Goal: Transaction & Acquisition: Purchase product/service

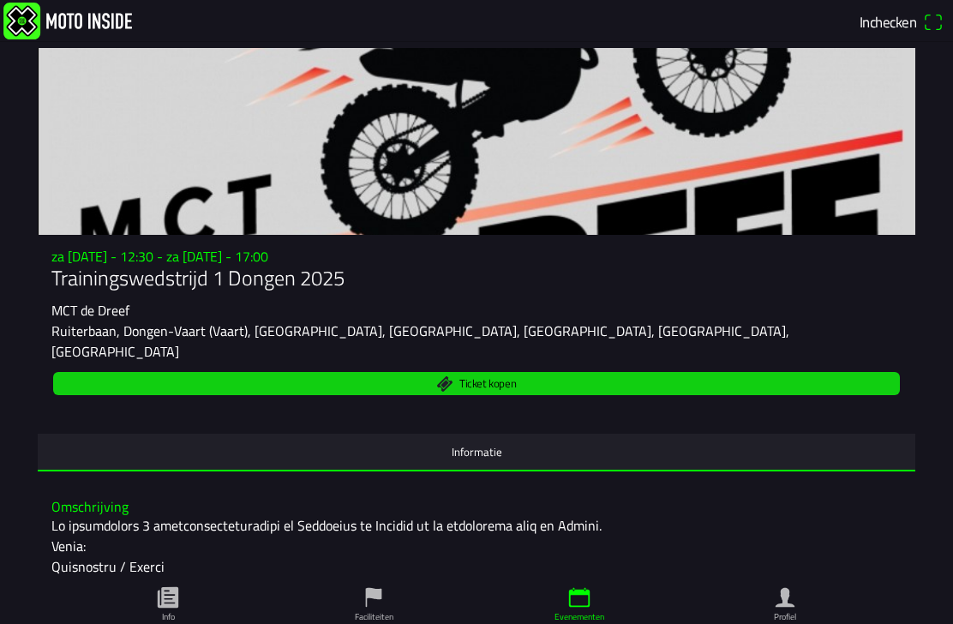
click at [517, 372] on span "Ticket kopen" at bounding box center [476, 383] width 827 height 23
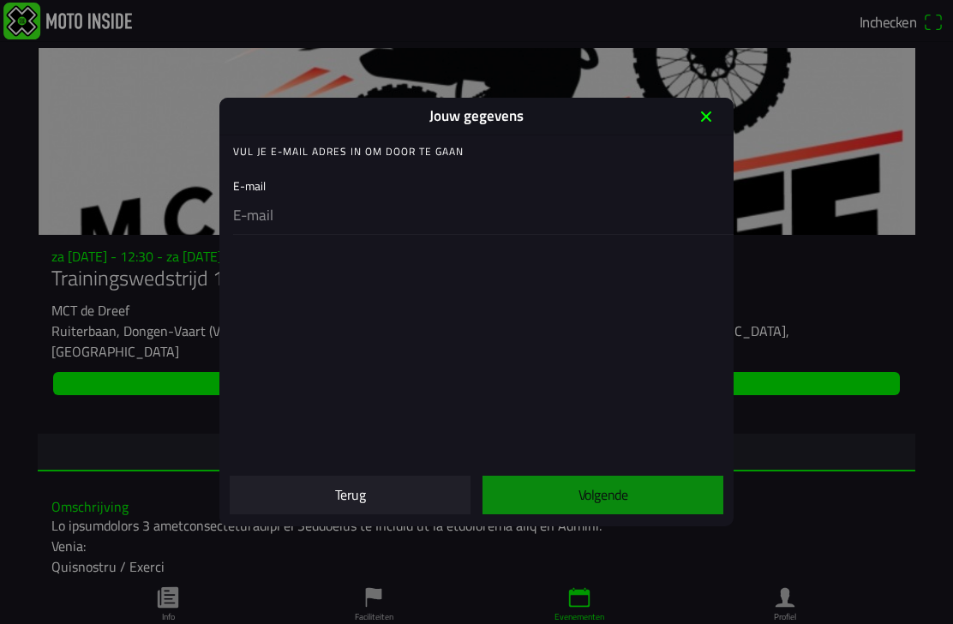
click at [297, 183] on div "E-mail" at bounding box center [480, 201] width 494 height 65
click at [256, 184] on div "E-mail" at bounding box center [480, 201] width 494 height 65
click at [288, 183] on div "E-mail" at bounding box center [480, 201] width 494 height 65
click at [442, 149] on ion-label "Vul je E-mail adres in om door te gaan" at bounding box center [348, 151] width 231 height 15
click at [625, 492] on ion-col "Volgende" at bounding box center [603, 495] width 253 height 54
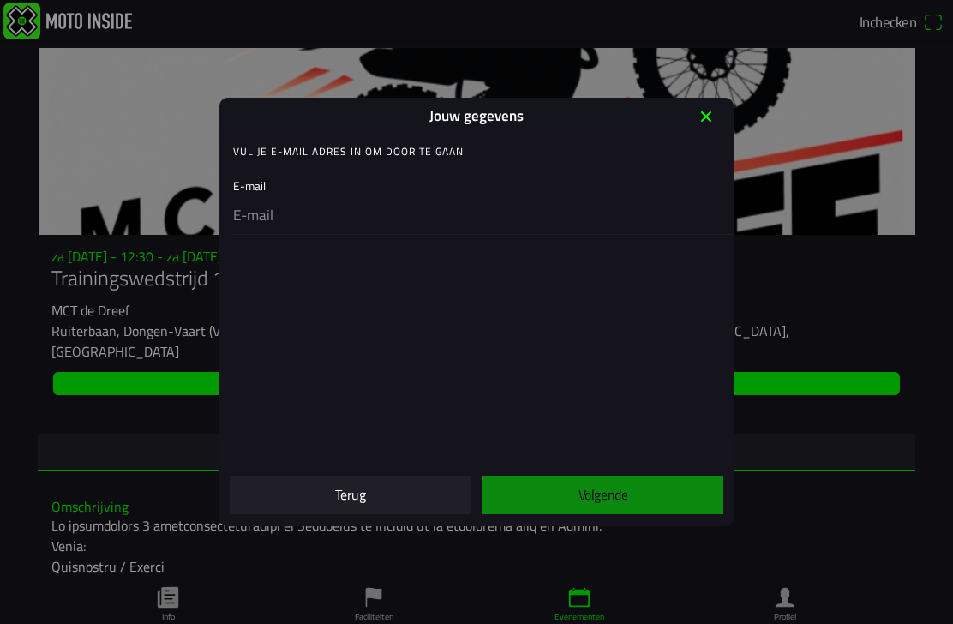
click at [297, 189] on div "E-mail" at bounding box center [480, 201] width 494 height 65
click at [284, 198] on input "email" at bounding box center [480, 216] width 494 height 36
click at [282, 185] on div "E-mail" at bounding box center [480, 201] width 494 height 65
click at [273, 183] on div "E-mail" at bounding box center [480, 201] width 494 height 65
click at [261, 189] on div "E-mail" at bounding box center [480, 201] width 494 height 65
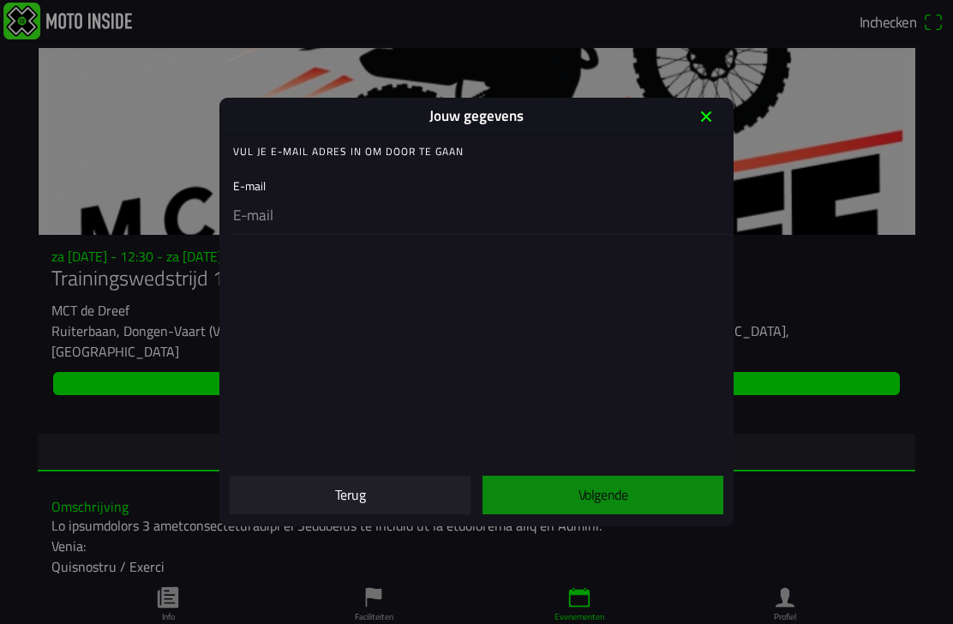
click at [289, 191] on div "E-mail" at bounding box center [480, 201] width 494 height 65
click at [284, 194] on div "E-mail" at bounding box center [480, 201] width 494 height 65
click at [262, 203] on input "email" at bounding box center [480, 216] width 494 height 36
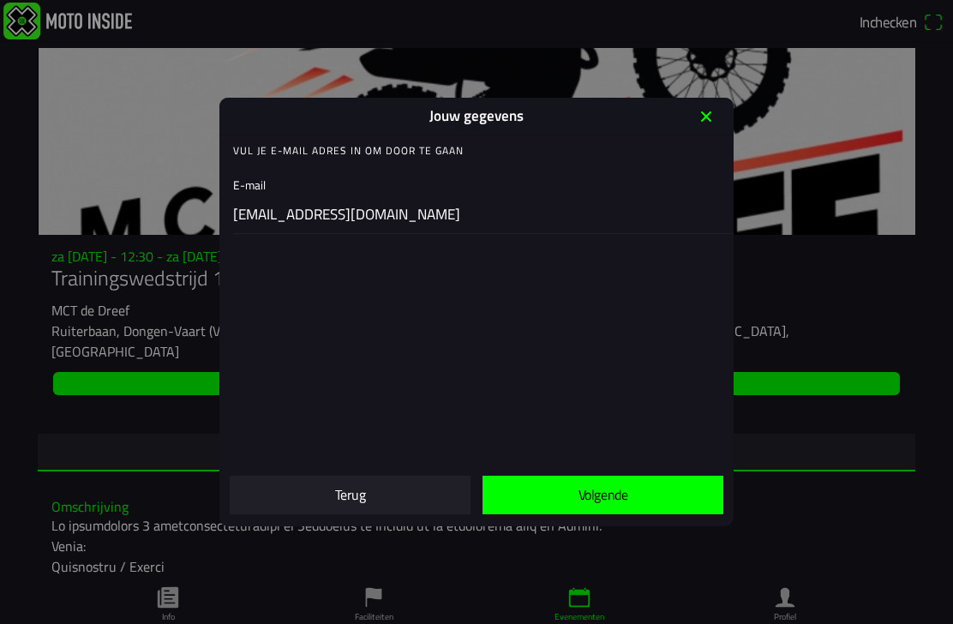
scroll to position [1, 0]
type input "[EMAIL_ADDRESS][DOMAIN_NAME]"
click at [643, 504] on span "Volgende" at bounding box center [602, 495] width 213 height 39
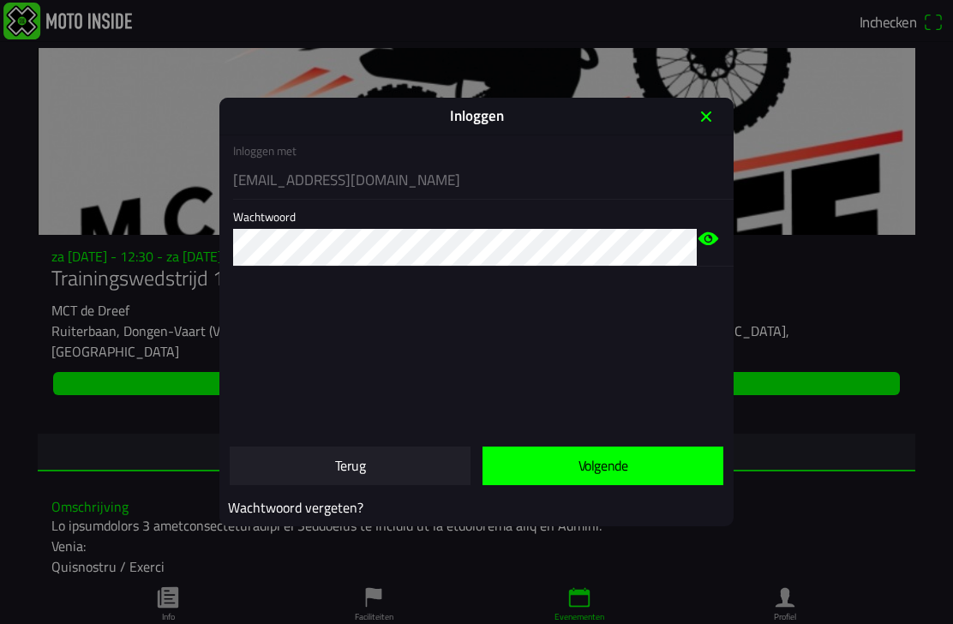
click at [707, 242] on icon "eye" at bounding box center [709, 239] width 6 height 6
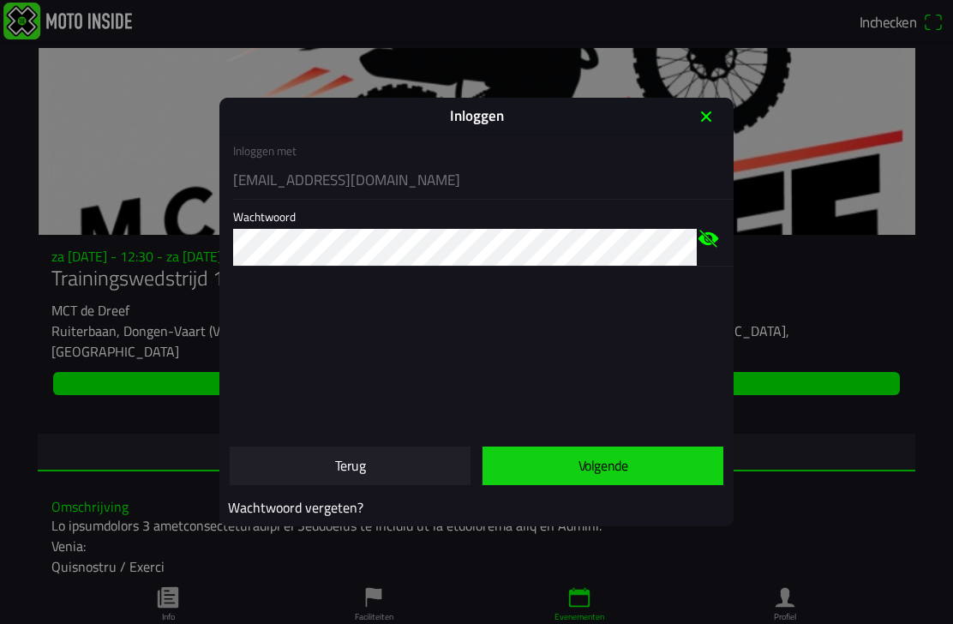
click at [633, 465] on span "Volgende" at bounding box center [602, 466] width 213 height 39
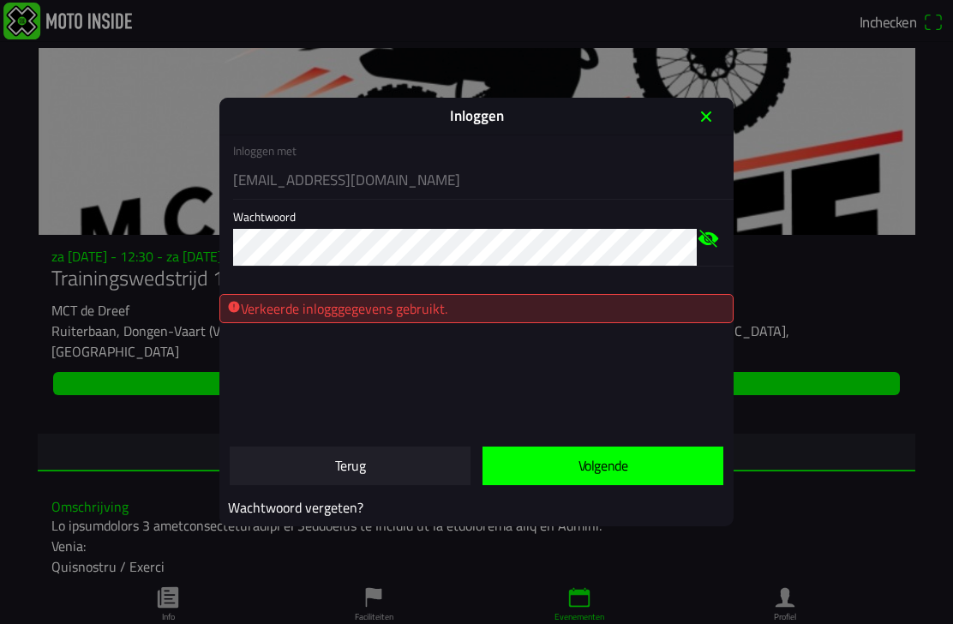
click at [629, 464] on span "button" at bounding box center [602, 466] width 213 height 39
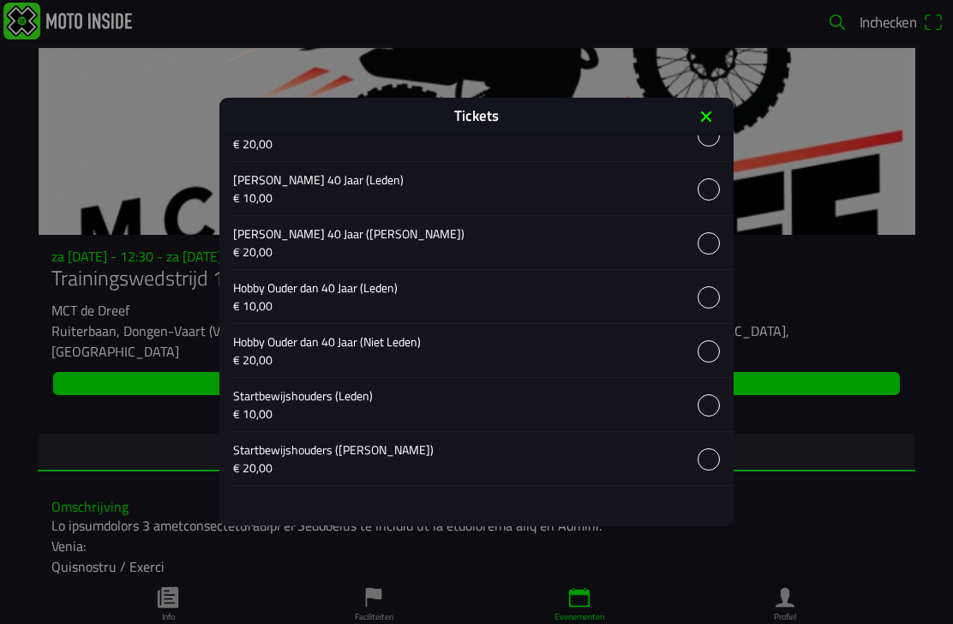
scroll to position [1245, 0]
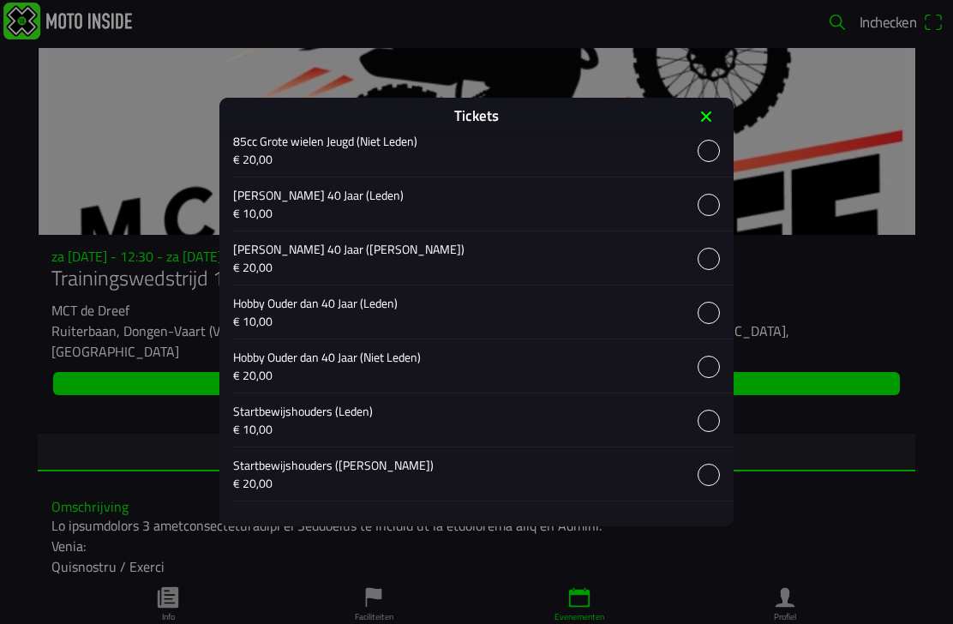
click at [400, 371] on button "button" at bounding box center [483, 365] width 501 height 53
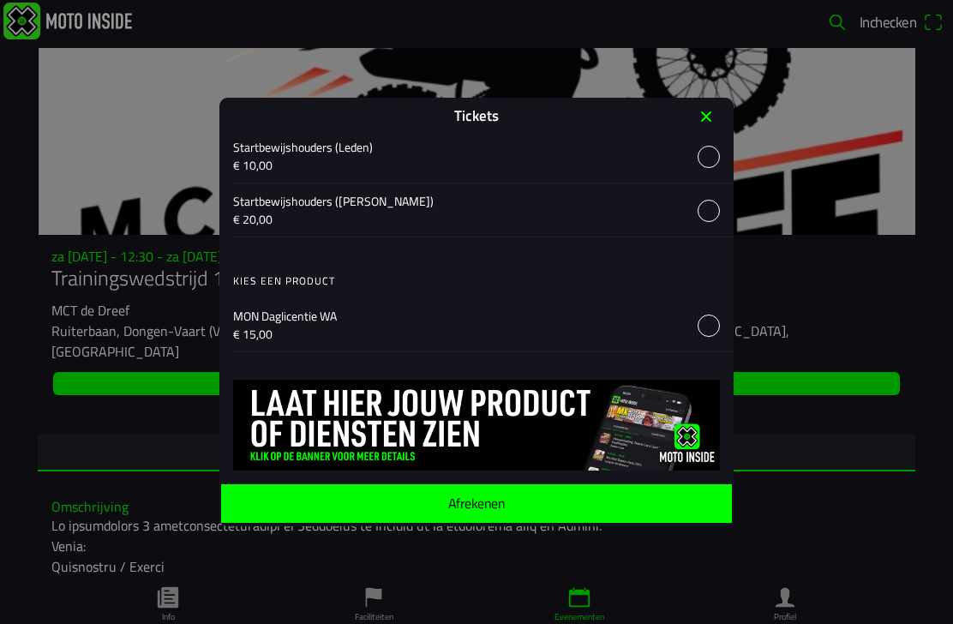
scroll to position [1530, 0]
click at [496, 510] on ion-label "Afrekenen" at bounding box center [476, 503] width 57 height 14
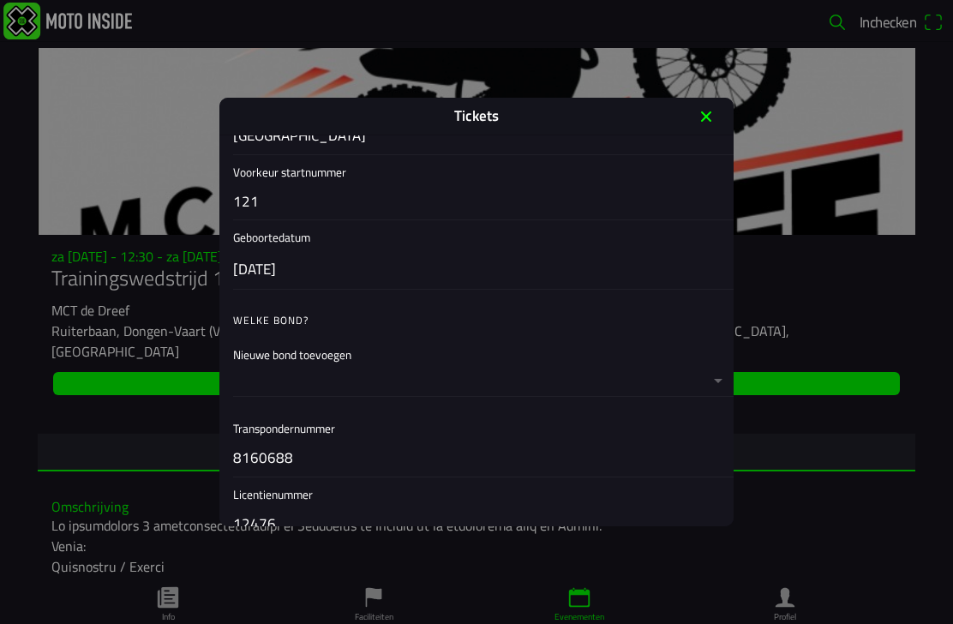
scroll to position [255, 0]
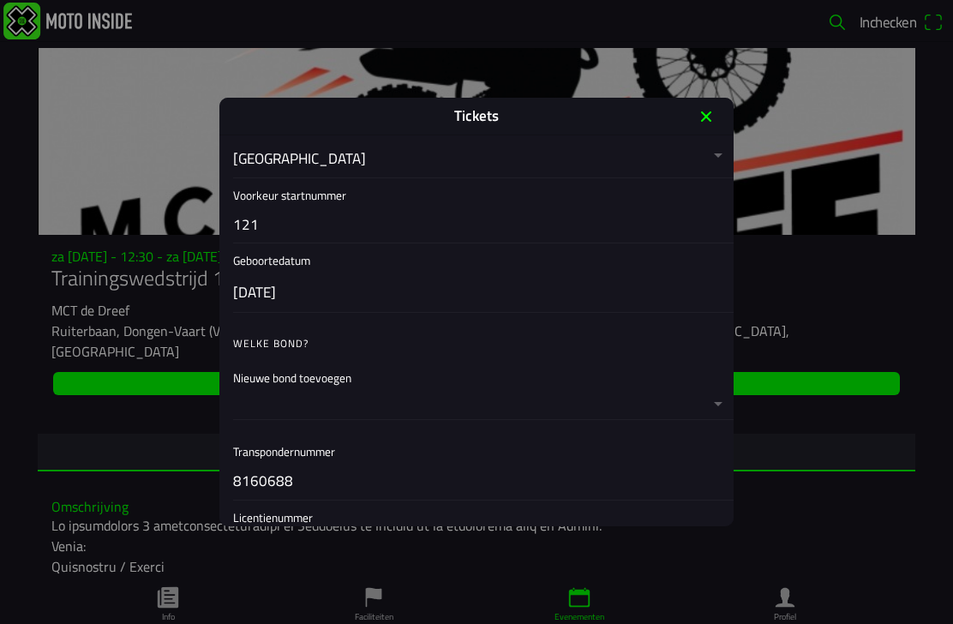
click at [0, 0] on ion-label "Welke bond?" at bounding box center [0, 0] width 0 height 0
click at [338, 381] on button "button" at bounding box center [483, 390] width 501 height 58
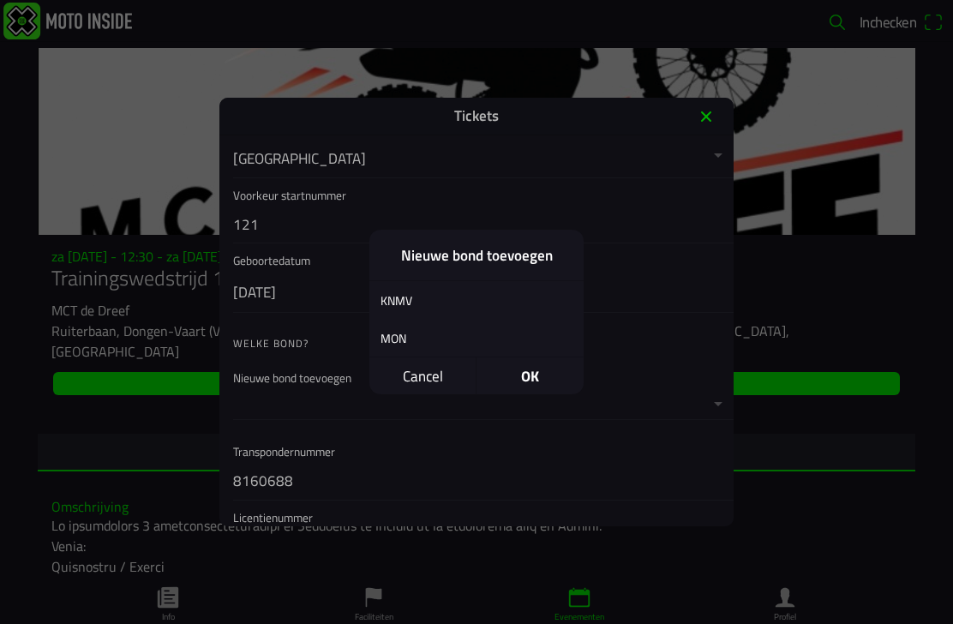
click at [402, 344] on div "MON" at bounding box center [463, 338] width 189 height 40
click at [533, 375] on span "OK" at bounding box center [530, 375] width 107 height 37
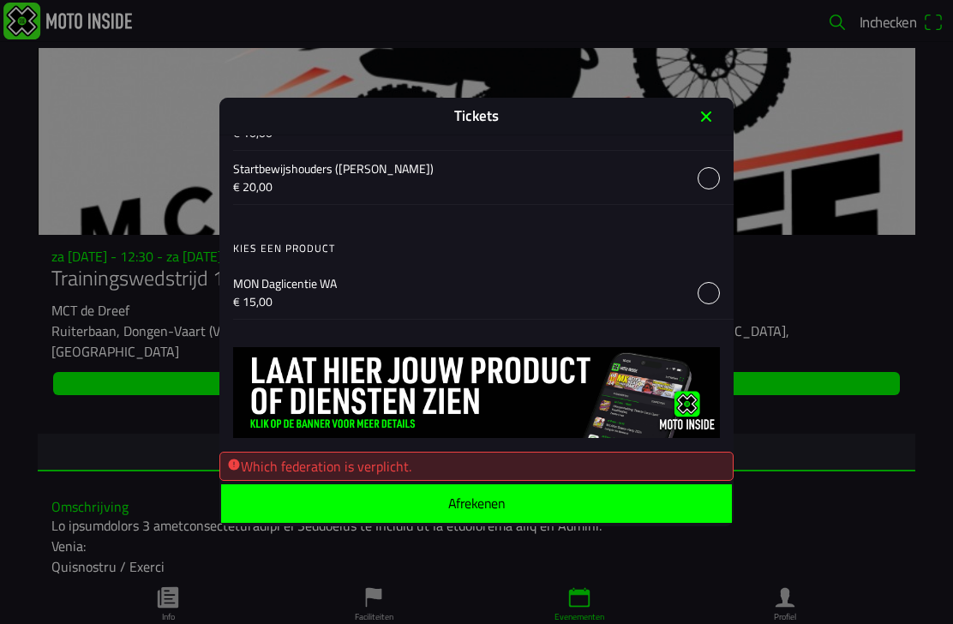
scroll to position [1643, 0]
click at [495, 510] on ion-label "Afrekenen" at bounding box center [476, 503] width 57 height 14
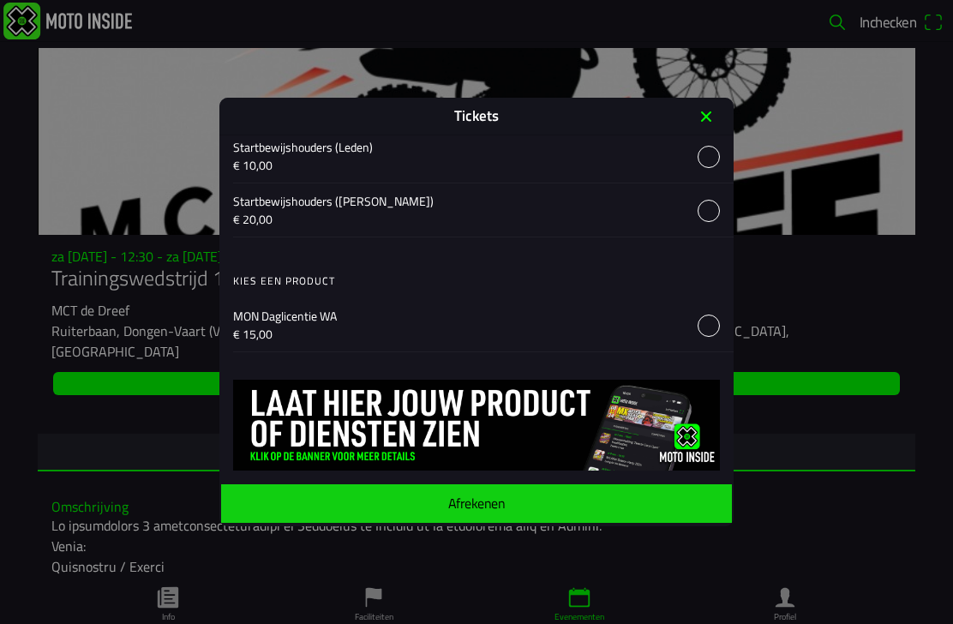
scroll to position [1610, 0]
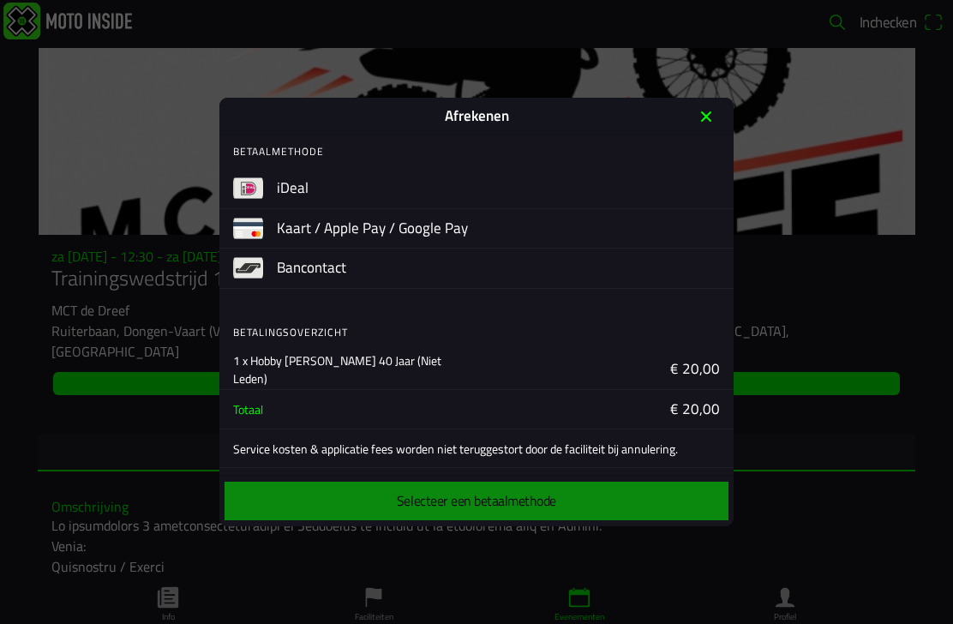
click at [265, 194] on div "iDeal" at bounding box center [476, 189] width 514 height 40
click at [307, 191] on button "button" at bounding box center [505, 188] width 457 height 39
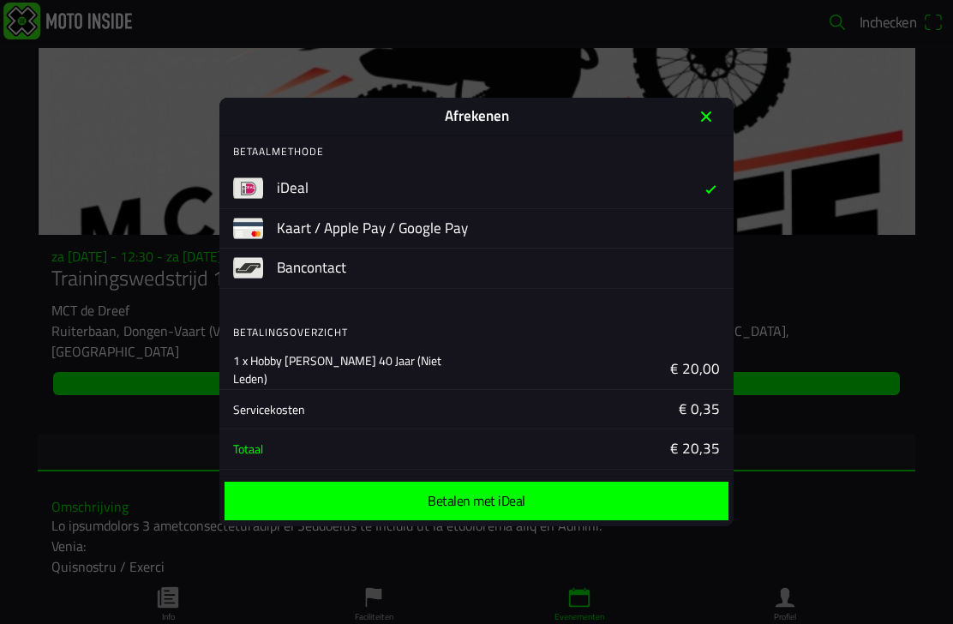
click at [526, 494] on span "Betalen met iDeal" at bounding box center [476, 501] width 477 height 39
